Goal: Task Accomplishment & Management: Complete application form

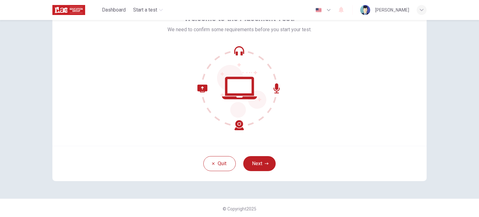
scroll to position [43, 0]
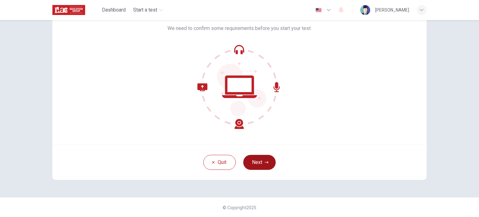
click at [263, 158] on button "Next" at bounding box center [259, 162] width 32 height 15
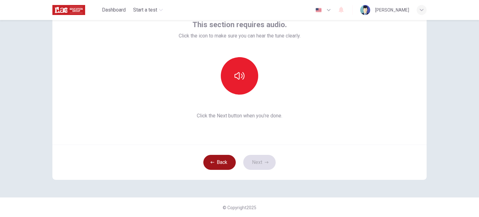
click at [217, 161] on button "Back" at bounding box center [219, 162] width 32 height 15
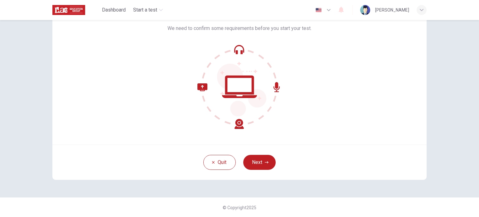
click at [248, 89] on icon at bounding box center [239, 87] width 84 height 84
click at [236, 48] on icon at bounding box center [239, 87] width 84 height 84
click at [281, 93] on div at bounding box center [239, 87] width 144 height 84
click at [198, 84] on icon at bounding box center [239, 87] width 84 height 84
click at [262, 162] on button "Next" at bounding box center [259, 162] width 32 height 15
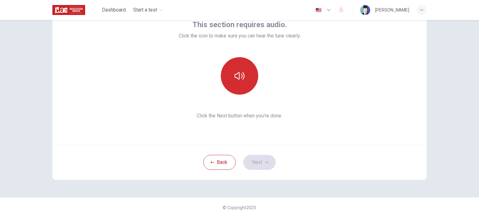
click at [234, 72] on icon "button" at bounding box center [239, 76] width 10 height 10
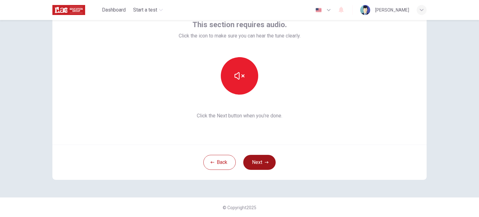
click at [265, 160] on icon "button" at bounding box center [267, 162] width 4 height 4
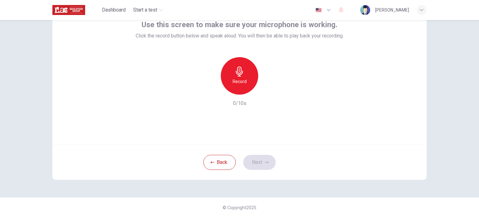
scroll to position [12, 0]
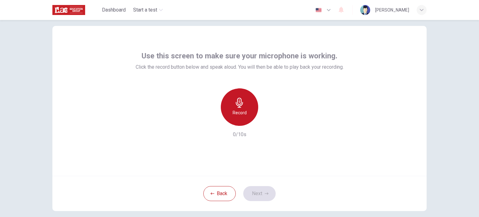
click at [247, 117] on div "Record" at bounding box center [239, 106] width 37 height 37
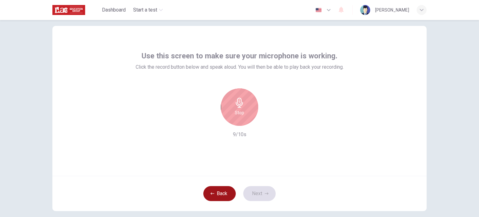
click at [225, 195] on button "Back" at bounding box center [219, 193] width 32 height 15
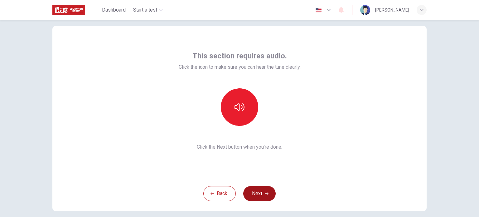
click at [262, 195] on button "Next" at bounding box center [259, 193] width 32 height 15
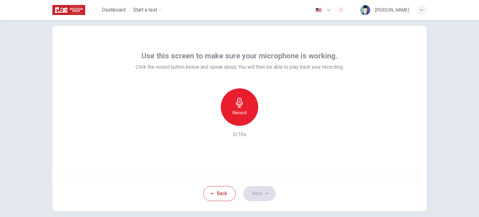
click at [238, 114] on h6 "Record" at bounding box center [239, 112] width 14 height 7
click at [267, 122] on icon "button" at bounding box center [268, 121] width 3 height 4
click at [266, 121] on icon "button" at bounding box center [268, 120] width 6 height 6
click at [248, 194] on button "Next" at bounding box center [259, 193] width 32 height 15
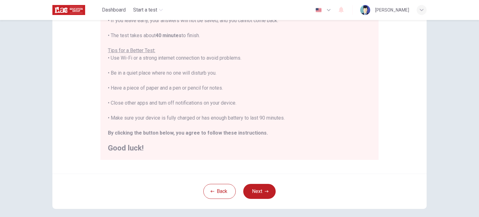
scroll to position [105, 0]
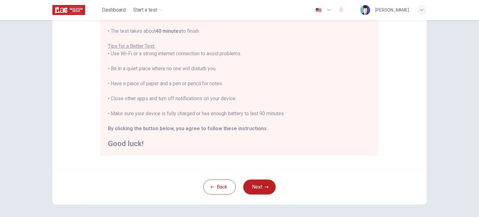
click at [254, 185] on button "Next" at bounding box center [259, 186] width 32 height 15
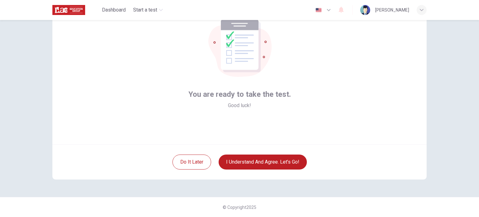
scroll to position [43, 0]
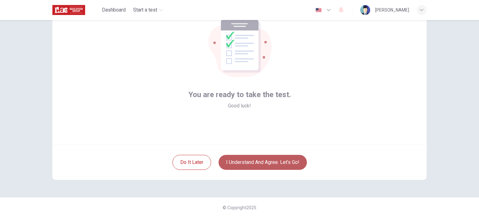
click at [259, 162] on button "I understand and agree. Let’s go!" at bounding box center [262, 162] width 88 height 15
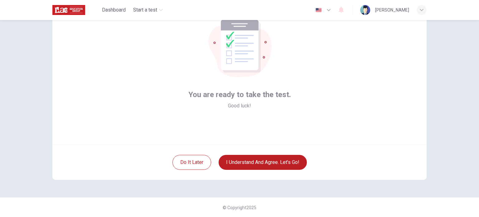
scroll to position [26, 0]
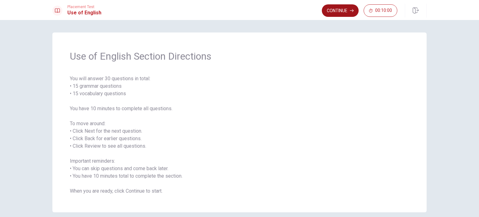
click at [342, 12] on button "Continue" at bounding box center [340, 10] width 37 height 12
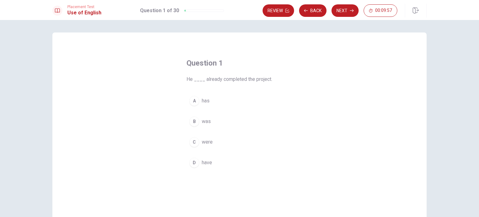
click at [193, 102] on div "A" at bounding box center [194, 101] width 10 height 10
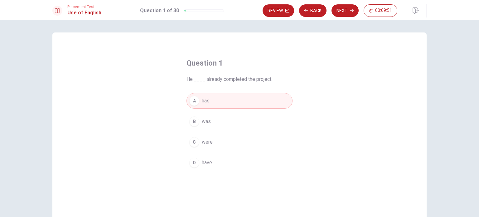
drag, startPoint x: 181, startPoint y: 78, endPoint x: 231, endPoint y: 79, distance: 49.9
click at [231, 79] on div "Question 1 He ____ already completed the project. A has B was C were D have" at bounding box center [239, 114] width 131 height 132
drag, startPoint x: 184, startPoint y: 80, endPoint x: 257, endPoint y: 82, distance: 72.3
click at [257, 82] on div "Question 1 He ____ already completed the project. A has B was C were D have" at bounding box center [239, 114] width 131 height 132
click at [351, 8] on button "Next" at bounding box center [344, 10] width 27 height 12
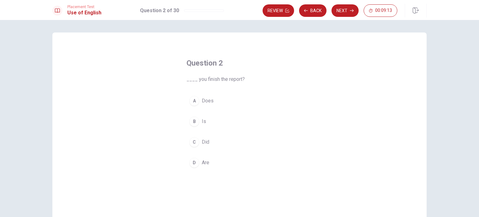
click at [193, 163] on div "D" at bounding box center [194, 162] width 10 height 10
click at [197, 143] on div "C" at bounding box center [194, 142] width 10 height 10
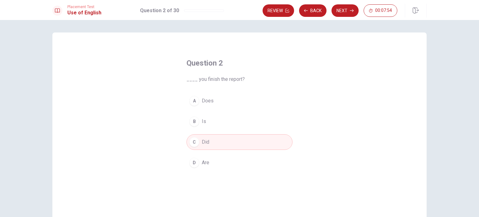
click at [350, 12] on icon "button" at bounding box center [352, 11] width 4 height 4
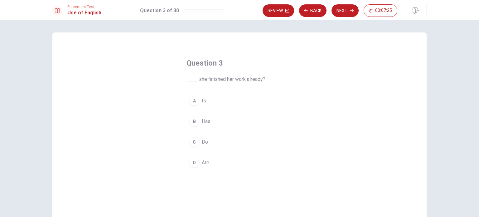
click at [193, 125] on div "B" at bounding box center [194, 121] width 10 height 10
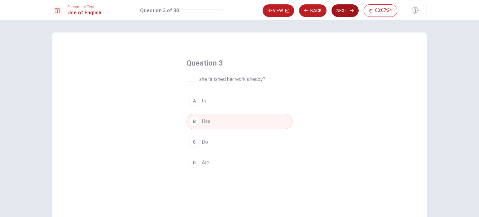
click at [341, 11] on button "Next" at bounding box center [344, 10] width 27 height 12
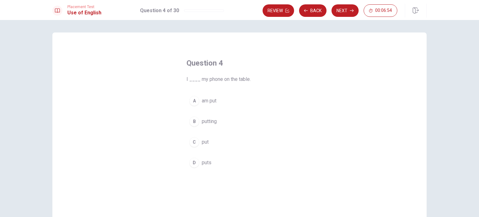
click at [196, 143] on div "C" at bounding box center [194, 142] width 10 height 10
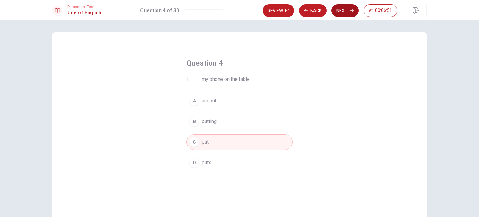
click at [338, 14] on button "Next" at bounding box center [344, 10] width 27 height 12
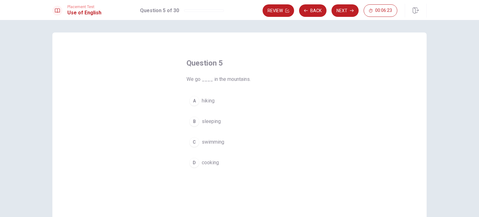
click at [193, 101] on div "A" at bounding box center [194, 101] width 10 height 10
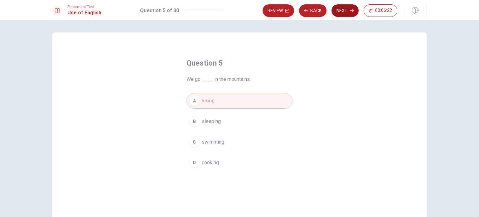
click at [349, 7] on button "Next" at bounding box center [344, 10] width 27 height 12
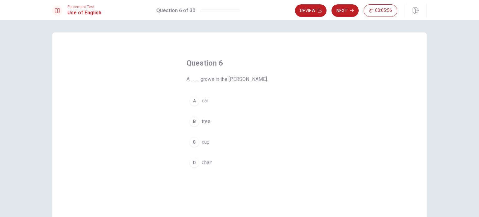
click at [194, 122] on div "B" at bounding box center [194, 121] width 10 height 10
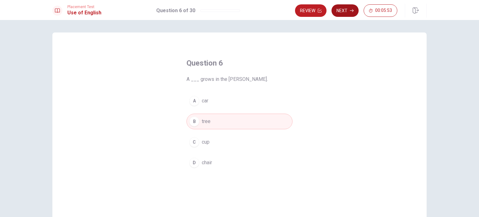
click at [349, 11] on button "Next" at bounding box center [344, 10] width 27 height 12
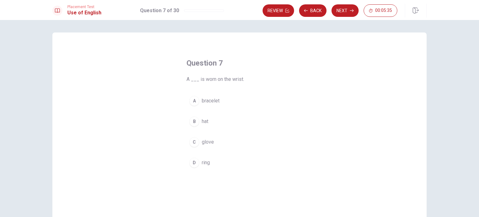
click at [196, 101] on div "A" at bounding box center [194, 101] width 10 height 10
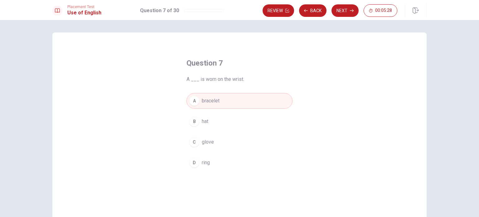
click at [343, 13] on button "Next" at bounding box center [344, 10] width 27 height 12
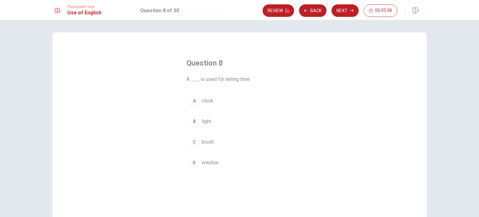
click at [189, 101] on div "A" at bounding box center [194, 101] width 10 height 10
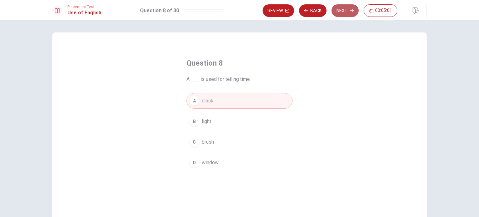
click at [339, 12] on button "Next" at bounding box center [344, 10] width 27 height 12
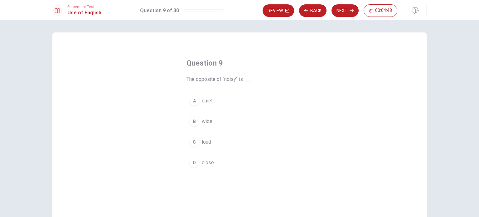
click at [193, 103] on div "A" at bounding box center [194, 101] width 10 height 10
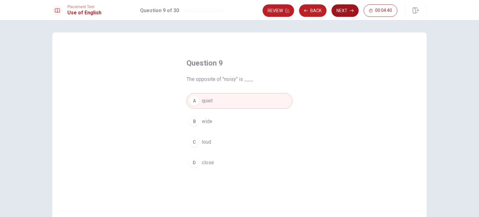
click at [342, 14] on button "Next" at bounding box center [344, 10] width 27 height 12
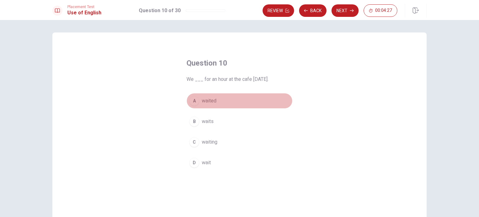
click at [190, 102] on div "A" at bounding box center [194, 101] width 10 height 10
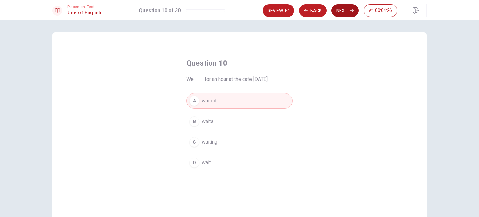
click at [343, 8] on button "Next" at bounding box center [344, 10] width 27 height 12
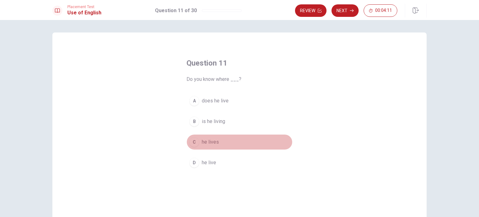
click at [194, 138] on div "C" at bounding box center [194, 142] width 10 height 10
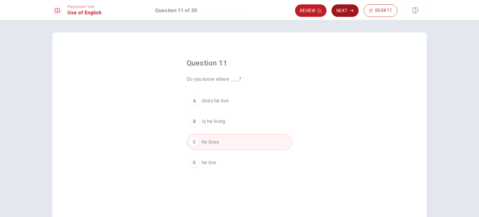
click at [342, 11] on button "Next" at bounding box center [344, 10] width 27 height 12
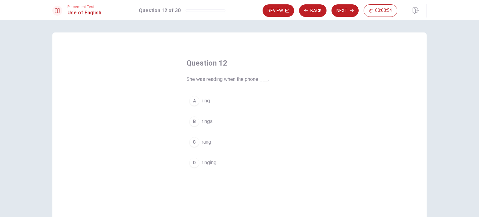
click at [193, 144] on div "C" at bounding box center [194, 142] width 10 height 10
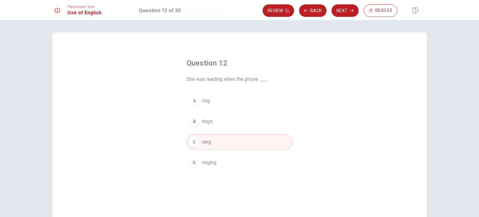
click at [351, 4] on div "Review Back Next 00:03:53" at bounding box center [329, 10] width 135 height 12
click at [351, 8] on button "Next" at bounding box center [344, 10] width 27 height 12
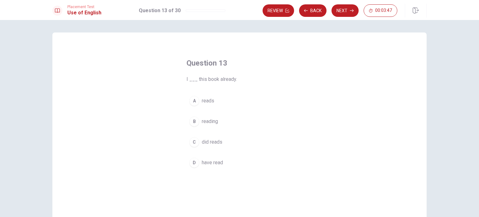
click at [192, 165] on div "D" at bounding box center [194, 162] width 10 height 10
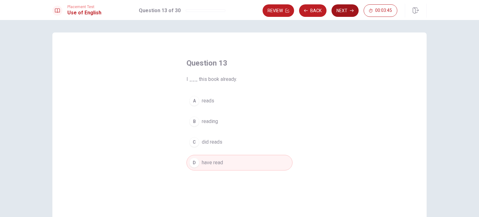
click at [345, 14] on button "Next" at bounding box center [344, 10] width 27 height 12
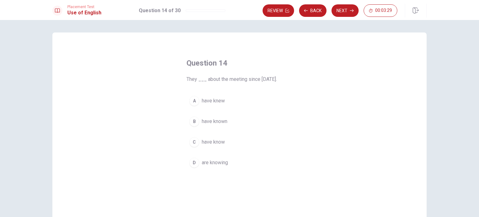
click at [194, 125] on div "B" at bounding box center [194, 121] width 10 height 10
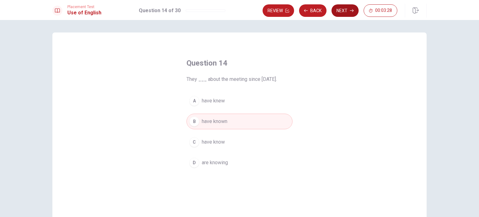
click at [343, 13] on button "Next" at bounding box center [344, 10] width 27 height 12
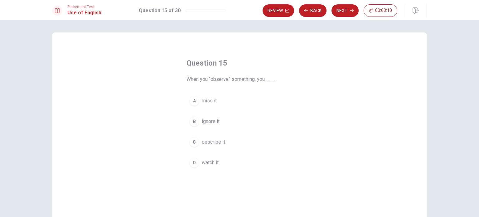
click at [194, 163] on div "D" at bounding box center [194, 162] width 10 height 10
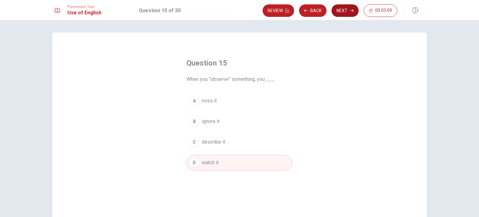
click at [348, 11] on button "Next" at bounding box center [344, 10] width 27 height 12
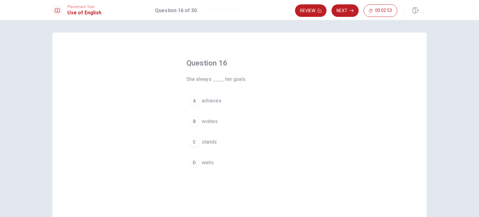
click at [195, 98] on div "A" at bounding box center [194, 101] width 10 height 10
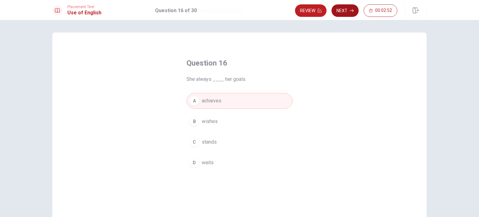
click at [339, 11] on button "Next" at bounding box center [344, 10] width 27 height 12
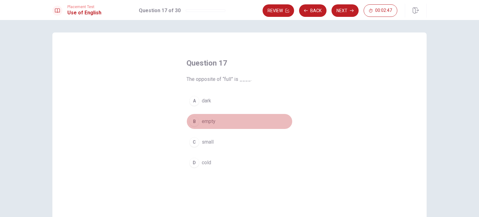
click at [193, 117] on div "B" at bounding box center [194, 121] width 10 height 10
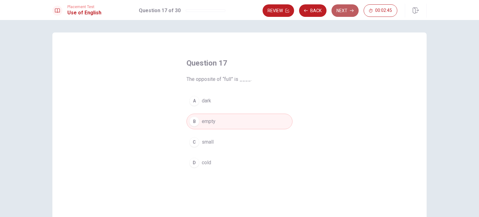
click at [342, 13] on button "Next" at bounding box center [344, 10] width 27 height 12
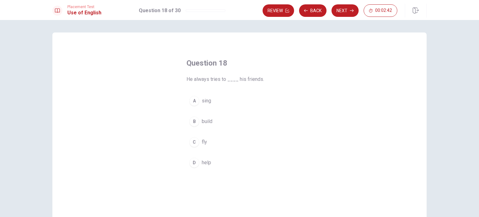
click at [189, 161] on div "D" at bounding box center [194, 162] width 10 height 10
click at [349, 13] on button "Next" at bounding box center [344, 10] width 27 height 12
click at [194, 123] on div "B" at bounding box center [194, 121] width 10 height 10
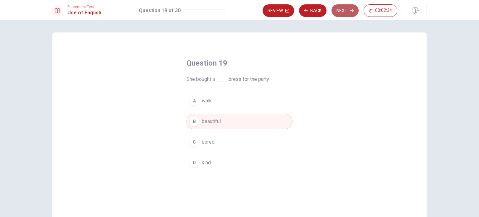
click at [343, 12] on button "Next" at bounding box center [344, 10] width 27 height 12
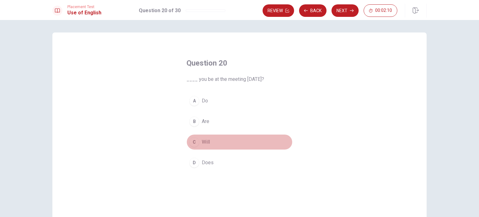
click at [194, 144] on div "C" at bounding box center [194, 142] width 10 height 10
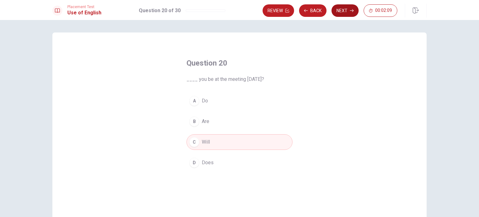
click at [344, 8] on button "Next" at bounding box center [344, 10] width 27 height 12
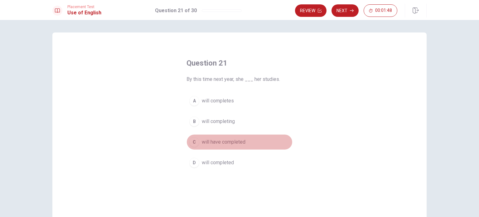
click at [193, 140] on div "C" at bounding box center [194, 142] width 10 height 10
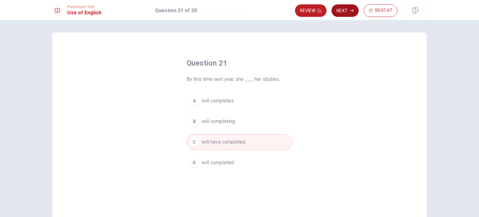
click at [349, 8] on button "Next" at bounding box center [344, 10] width 27 height 12
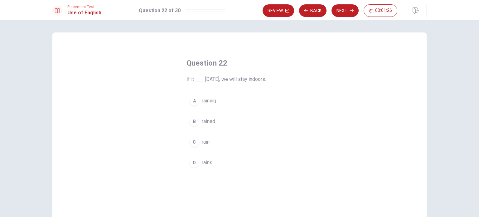
click at [196, 162] on div "D" at bounding box center [194, 162] width 10 height 10
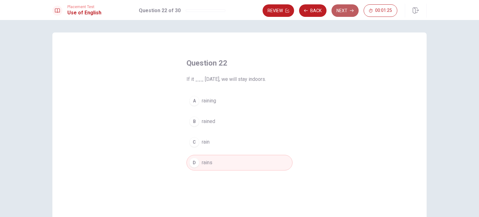
click at [334, 7] on button "Next" at bounding box center [344, 10] width 27 height 12
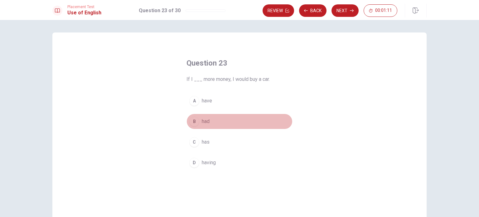
click at [193, 123] on div "B" at bounding box center [194, 121] width 10 height 10
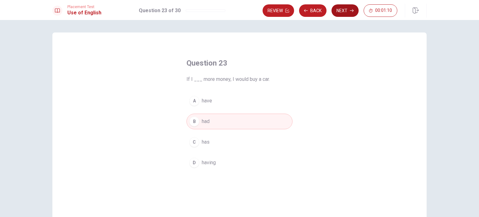
click at [344, 14] on button "Next" at bounding box center [344, 10] width 27 height 12
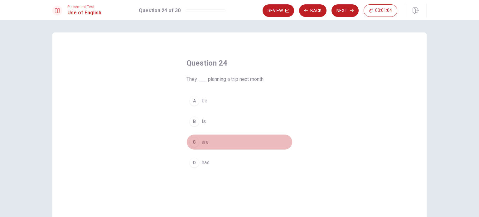
click at [193, 142] on div "C" at bounding box center [194, 142] width 10 height 10
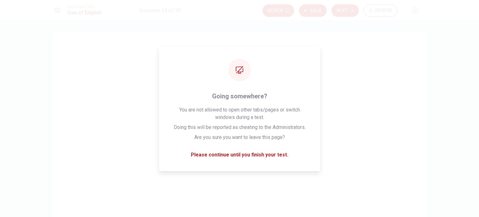
click at [351, 7] on button "Next" at bounding box center [344, 10] width 27 height 12
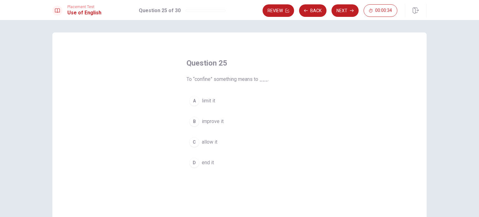
click at [193, 102] on div "A" at bounding box center [194, 101] width 10 height 10
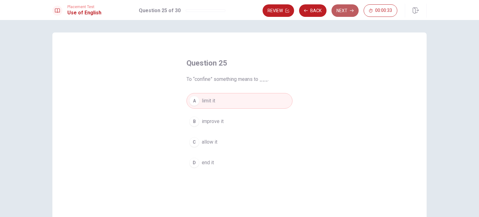
click at [348, 13] on button "Next" at bounding box center [344, 10] width 27 height 12
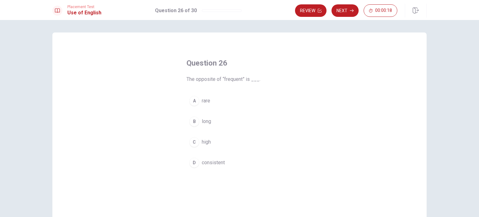
click at [190, 104] on div "A" at bounding box center [194, 101] width 10 height 10
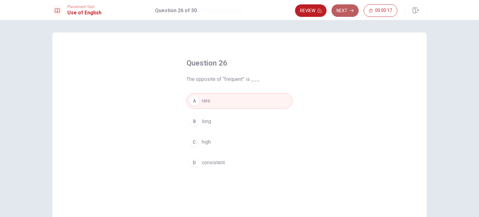
click at [345, 9] on button "Next" at bounding box center [344, 10] width 27 height 12
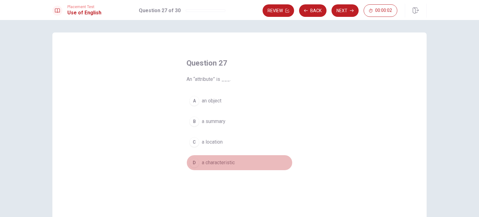
click at [195, 160] on div "D" at bounding box center [194, 162] width 10 height 10
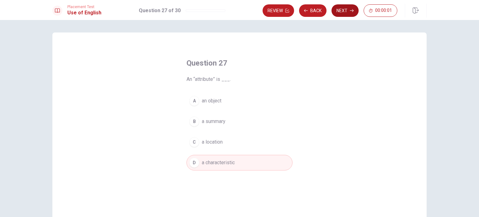
click at [346, 11] on button "Next" at bounding box center [344, 10] width 27 height 12
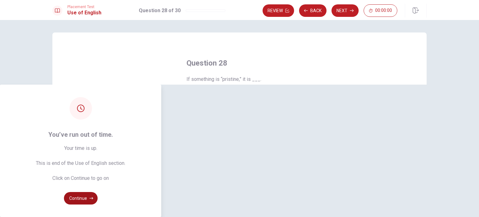
click at [98, 192] on button "Continue" at bounding box center [81, 198] width 34 height 12
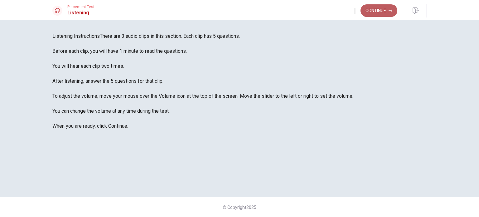
click at [370, 15] on button "Continue" at bounding box center [378, 10] width 37 height 12
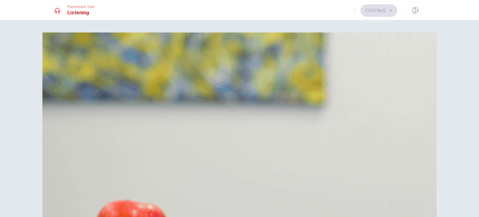
click at [65, 68] on div "A" at bounding box center [60, 63] width 10 height 10
click at [226, 163] on button "C He is familiar with her work" at bounding box center [239, 171] width 374 height 16
click at [65, 114] on div "D" at bounding box center [60, 109] width 10 height 10
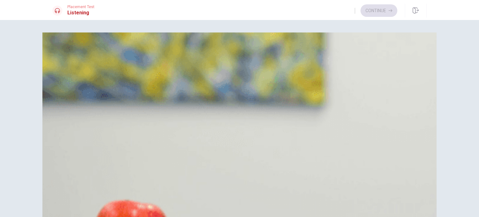
scroll to position [312, 0]
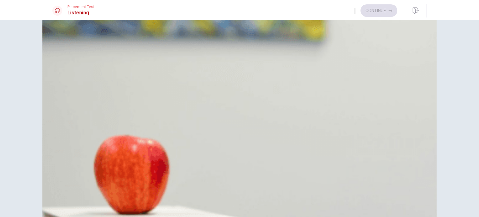
scroll to position [578, 0]
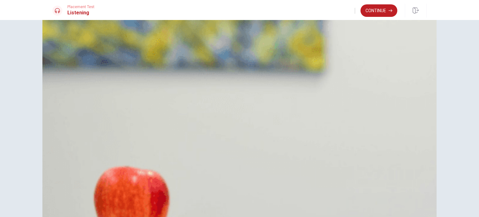
scroll to position [65, 0]
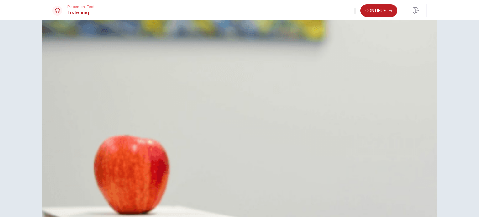
drag, startPoint x: 140, startPoint y: 24, endPoint x: 119, endPoint y: 24, distance: 20.6
click at [370, 8] on button "Continue" at bounding box center [378, 10] width 37 height 12
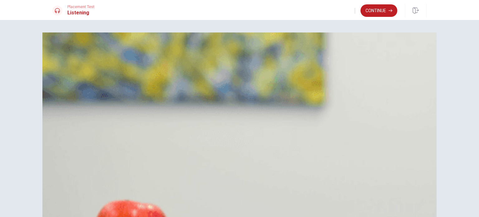
scroll to position [0, 0]
type input "0"
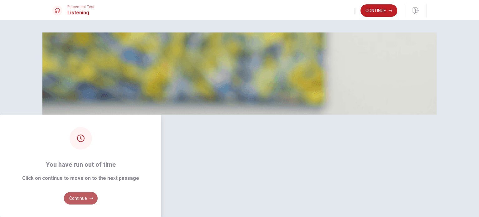
click at [98, 192] on button "Continue" at bounding box center [81, 198] width 34 height 12
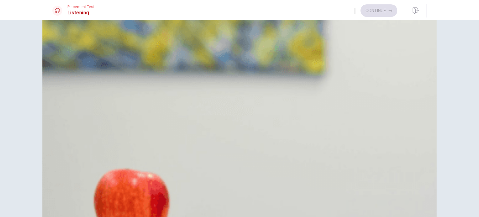
scroll to position [187, 0]
click at [65, 150] on div "D" at bounding box center [60, 155] width 10 height 10
click at [65, 212] on div "C" at bounding box center [60, 217] width 10 height 10
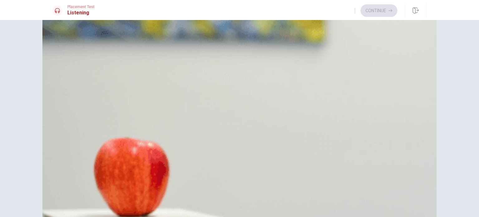
scroll to position [467, 0]
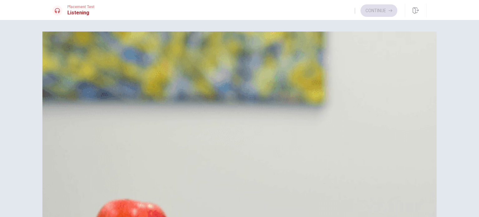
scroll to position [0, 0]
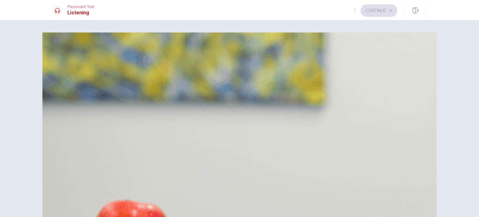
click at [65, 83] on div "B" at bounding box center [60, 78] width 10 height 10
click at [65, 114] on div "D" at bounding box center [60, 109] width 10 height 10
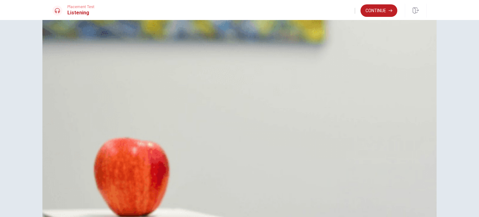
scroll to position [423, 0]
click at [65, 197] on div "D" at bounding box center [60, 202] width 10 height 10
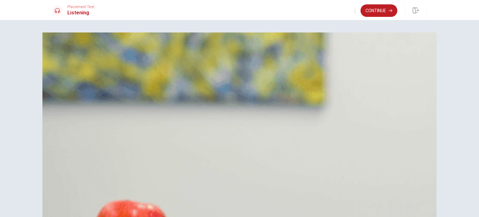
scroll to position [280, 0]
click at [227, 163] on button "C It’s helping her energy levels" at bounding box center [239, 171] width 374 height 16
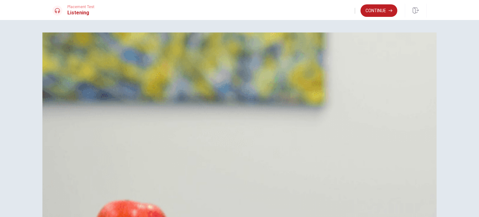
type input "0"
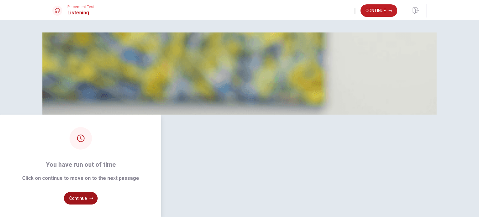
click at [98, 192] on button "Continue" at bounding box center [81, 198] width 34 height 12
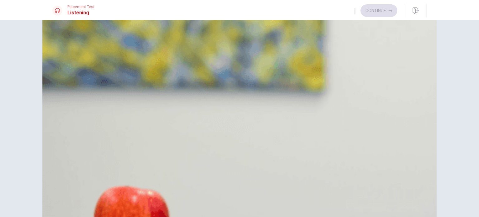
scroll to position [34, 0]
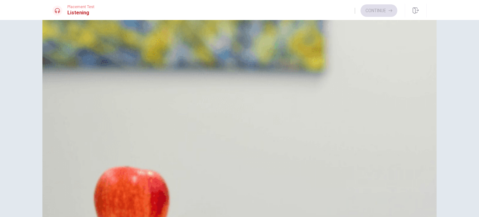
click at [65, 179] on div "A" at bounding box center [60, 184] width 10 height 10
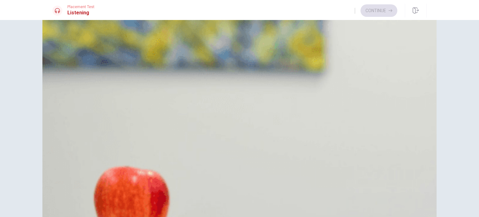
click at [65, 210] on div "C" at bounding box center [60, 215] width 10 height 10
click at [65, 132] on div "C" at bounding box center [60, 137] width 10 height 10
click at [65, 50] on div "B" at bounding box center [60, 45] width 10 height 10
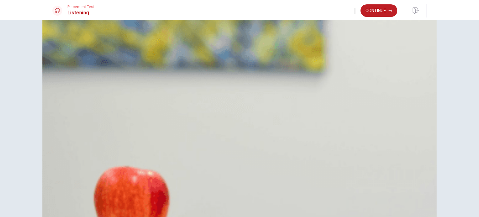
scroll to position [578, 0]
click at [65, 81] on div "D" at bounding box center [60, 76] width 10 height 10
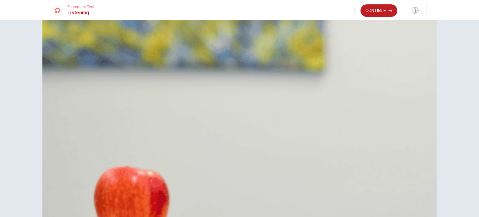
click at [65, 111] on div "A" at bounding box center [60, 106] width 10 height 10
click at [378, 15] on button "Continue" at bounding box center [378, 10] width 37 height 12
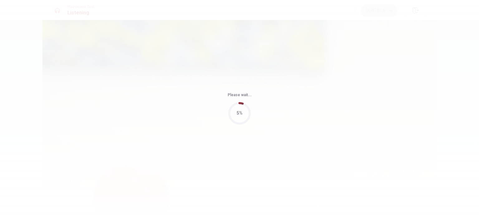
type input "72"
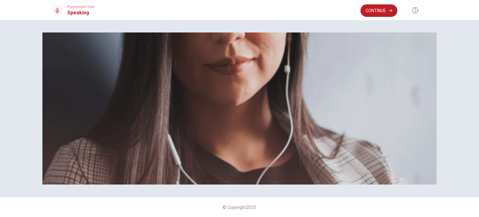
scroll to position [120, 0]
click at [383, 8] on button "Continue" at bounding box center [378, 10] width 37 height 12
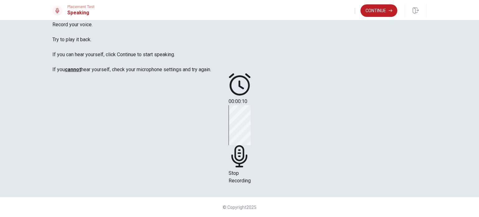
scroll to position [93, 0]
click at [247, 145] on icon at bounding box center [239, 156] width 16 height 22
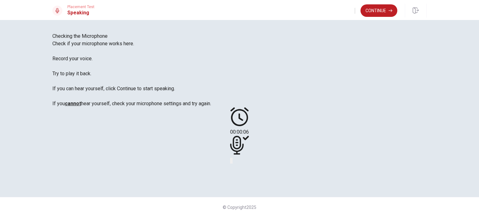
click at [249, 107] on div "00:00:06" at bounding box center [239, 135] width 19 height 57
click at [232, 157] on button "Play Audio" at bounding box center [231, 160] width 1 height 6
click at [232, 157] on button "Pause Audio" at bounding box center [231, 160] width 1 height 6
click at [232, 157] on button "Play Audio" at bounding box center [231, 160] width 1 height 6
click at [386, 13] on button "Continue" at bounding box center [378, 10] width 37 height 12
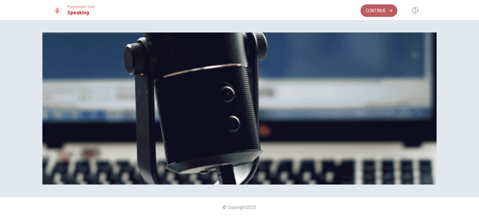
click at [374, 10] on button "Continue" at bounding box center [378, 10] width 37 height 12
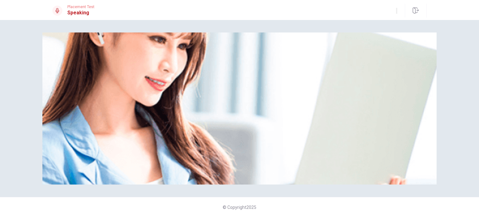
scroll to position [25, 0]
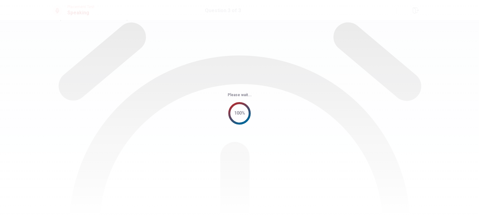
scroll to position [0, 0]
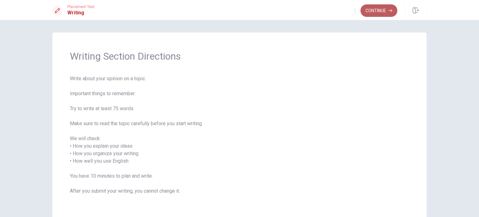
click at [370, 8] on button "Continue" at bounding box center [378, 10] width 37 height 12
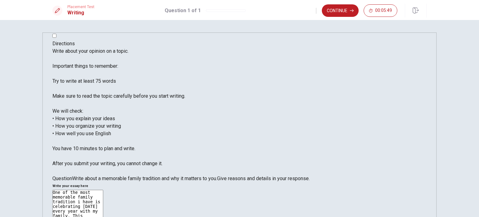
type textarea "One of the most memorable family tradition I have is celebrating [DATE] every y…"
click at [344, 15] on button "Continue" at bounding box center [340, 10] width 37 height 12
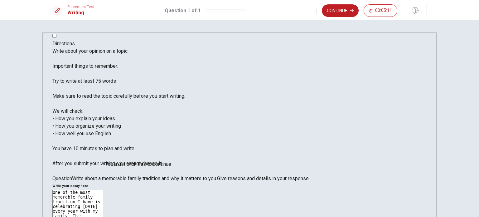
scroll to position [16, 0]
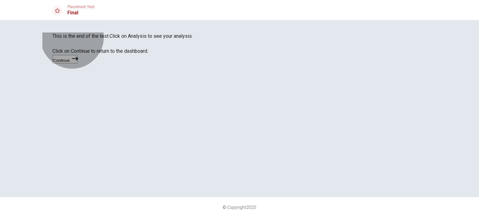
click at [78, 62] on icon "button" at bounding box center [75, 58] width 6 height 6
